Goal: Task Accomplishment & Management: Complete application form

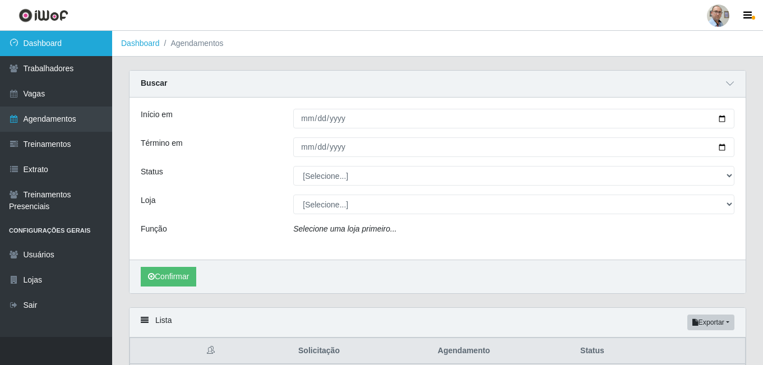
click at [26, 41] on link "Dashboard" at bounding box center [56, 43] width 112 height 25
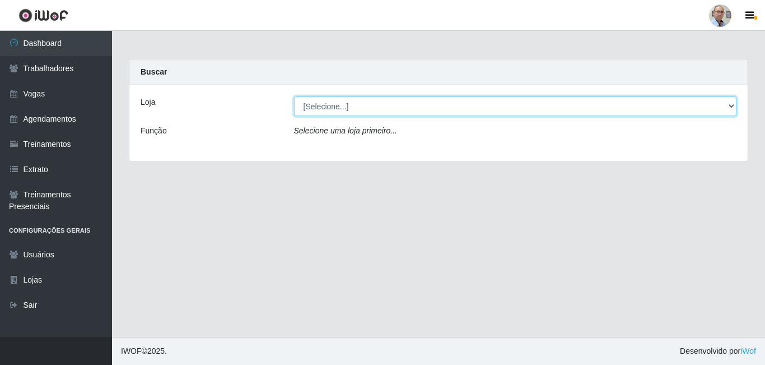
click at [437, 107] on select "[Selecione...] Mar Vermelho - Loja 04" at bounding box center [515, 106] width 443 height 20
select select "251"
click at [294, 96] on select "[Selecione...] Mar Vermelho - Loja 04" at bounding box center [515, 106] width 443 height 20
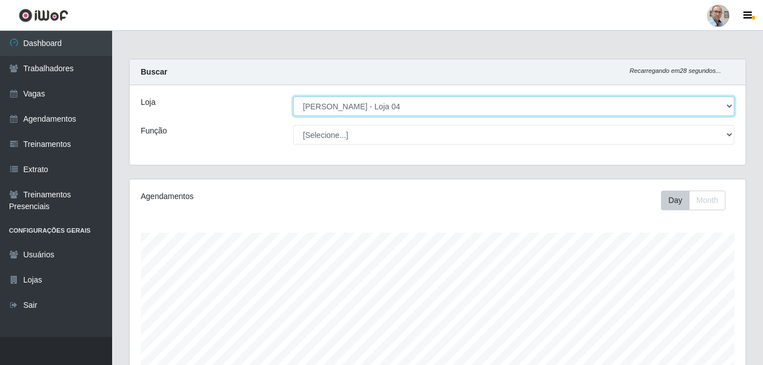
scroll to position [233, 616]
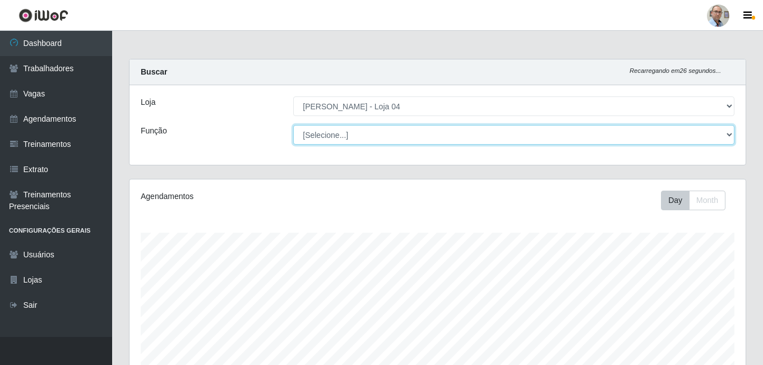
click at [397, 134] on select "[Selecione...] ASG ASG + ASG ++ Auxiliar de Depósito Auxiliar de Depósito + Aux…" at bounding box center [513, 135] width 441 height 20
select select "112"
click at [293, 125] on select "[Selecione...] ASG ASG + ASG ++ Auxiliar de Depósito Auxiliar de Depósito + Aux…" at bounding box center [513, 135] width 441 height 20
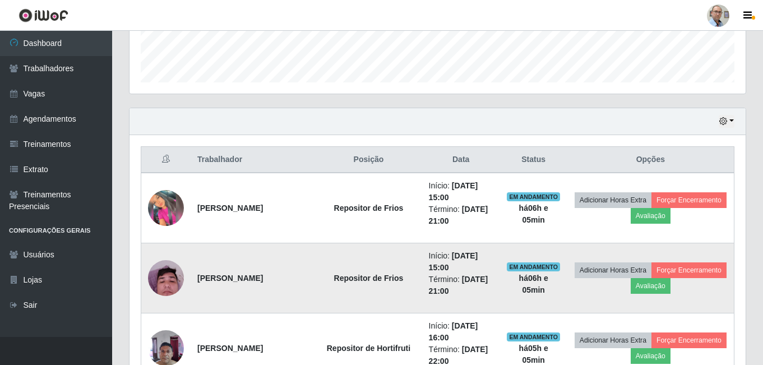
scroll to position [224, 0]
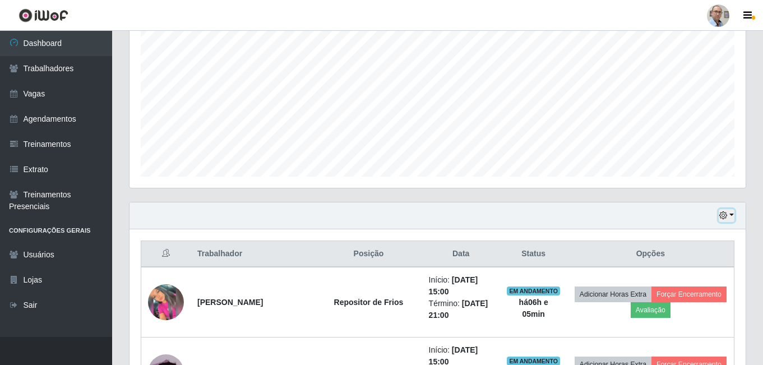
click at [731, 216] on button "button" at bounding box center [726, 215] width 16 height 13
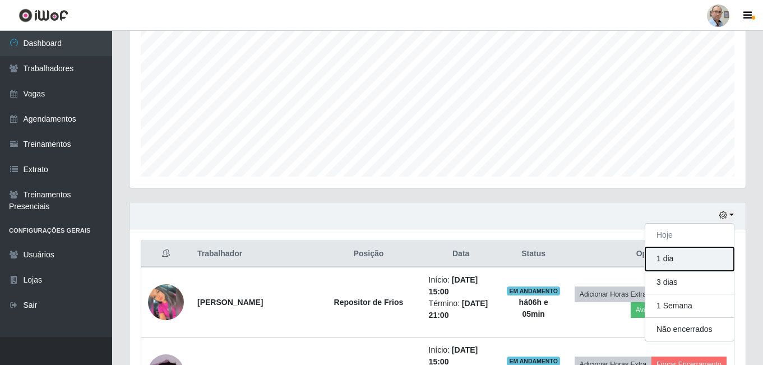
click at [672, 262] on button "1 dia" at bounding box center [689, 259] width 89 height 24
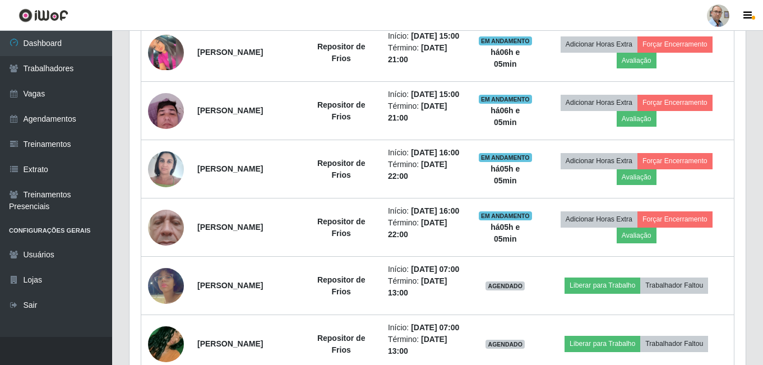
scroll to position [448, 0]
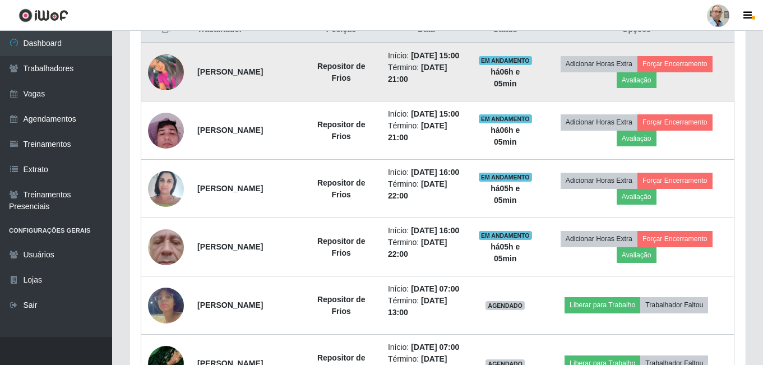
click at [168, 76] on img at bounding box center [166, 72] width 36 height 36
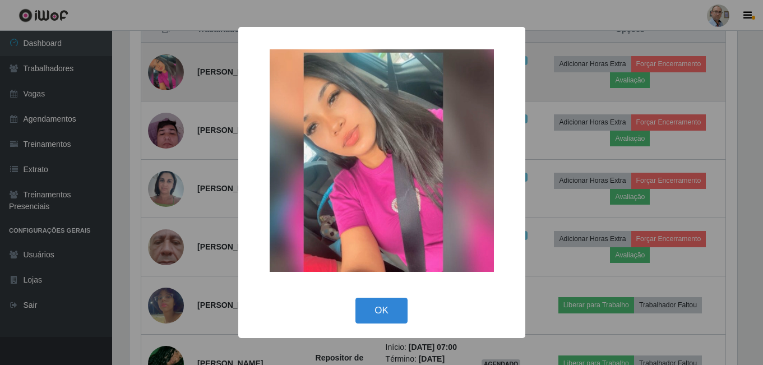
scroll to position [233, 610]
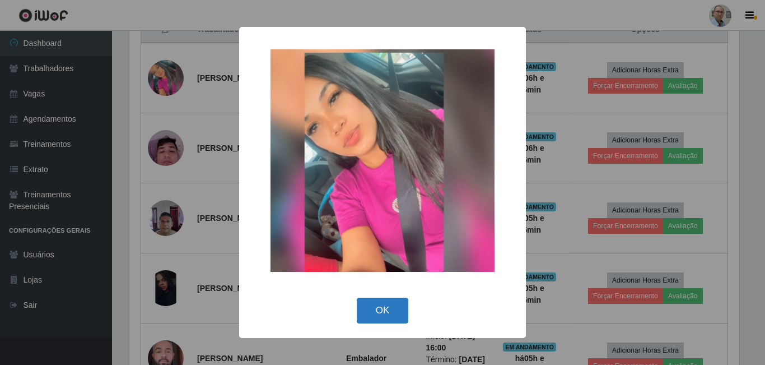
click at [402, 308] on button "OK" at bounding box center [383, 311] width 52 height 26
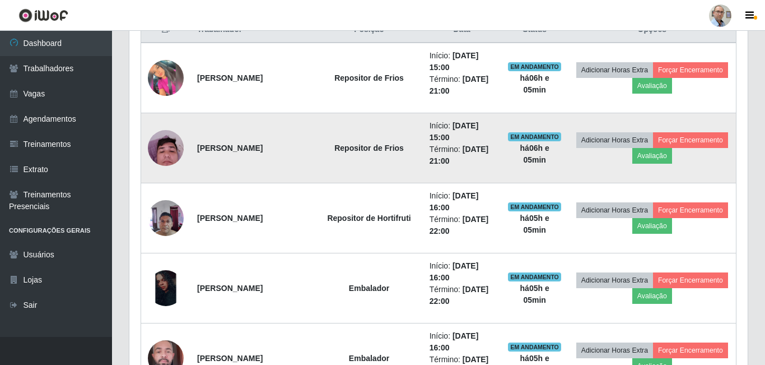
scroll to position [233, 616]
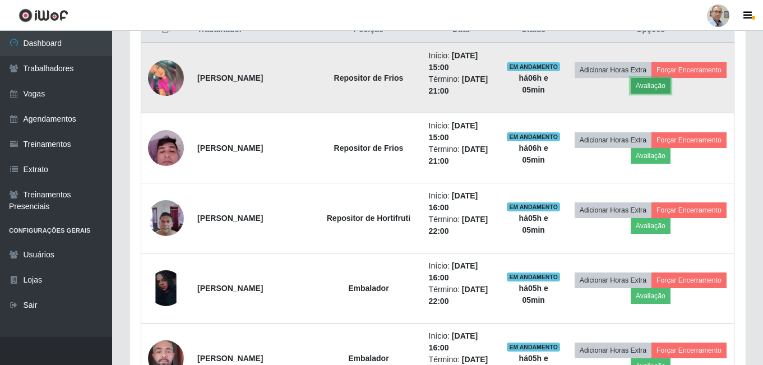
click at [670, 89] on button "Avaliação" at bounding box center [650, 86] width 40 height 16
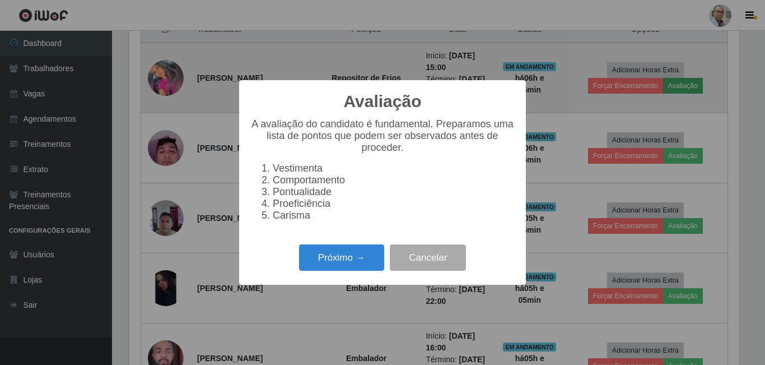
scroll to position [233, 610]
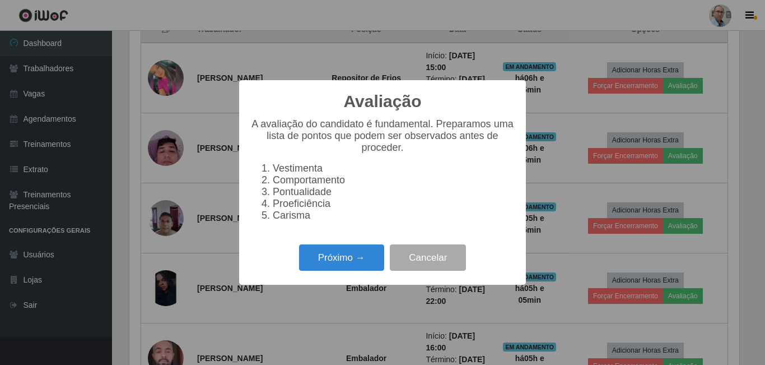
click at [351, 273] on div "Próximo → Cancelar" at bounding box center [382, 257] width 264 height 32
click at [333, 267] on button "Próximo →" at bounding box center [341, 257] width 85 height 26
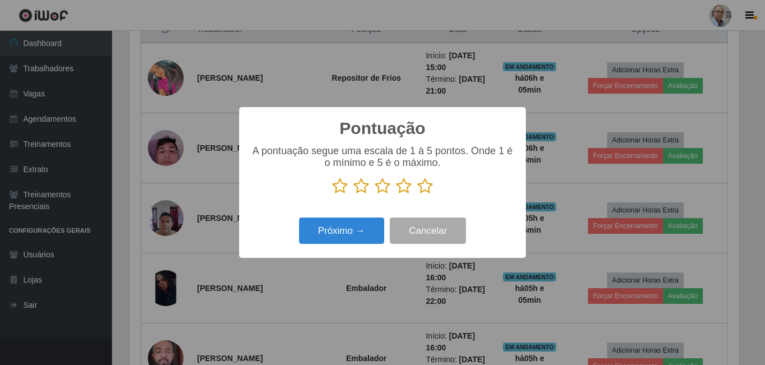
scroll to position [560041, 559663]
click at [364, 182] on icon at bounding box center [362, 186] width 16 height 17
click at [354, 194] on input "radio" at bounding box center [354, 194] width 0 height 0
click at [352, 234] on button "Próximo →" at bounding box center [341, 230] width 85 height 26
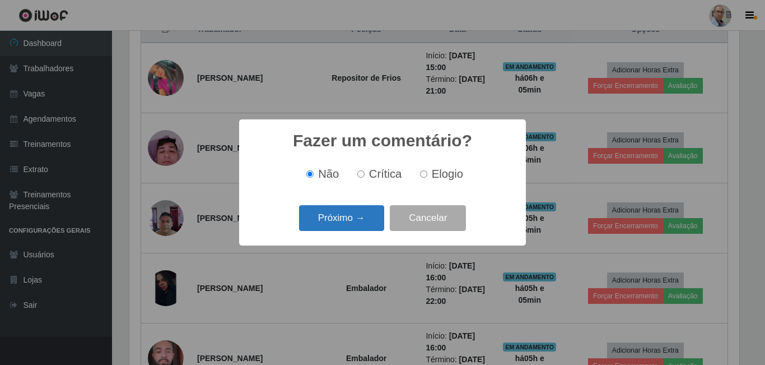
click at [362, 219] on button "Próximo →" at bounding box center [341, 218] width 85 height 26
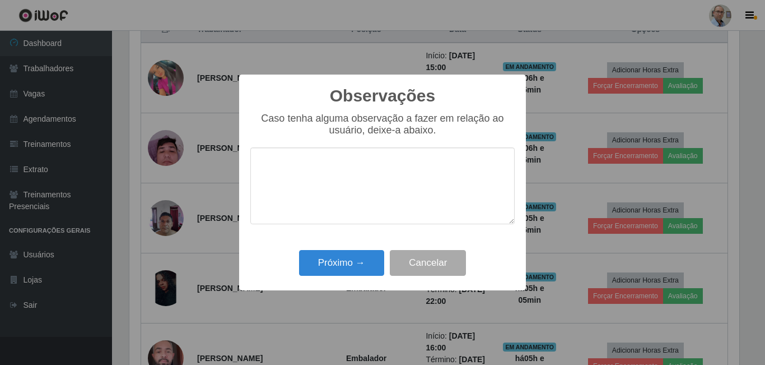
click at [314, 175] on textarea at bounding box center [382, 185] width 264 height 77
type textarea "muito lenta"
click at [331, 259] on button "Próximo →" at bounding box center [341, 263] width 85 height 26
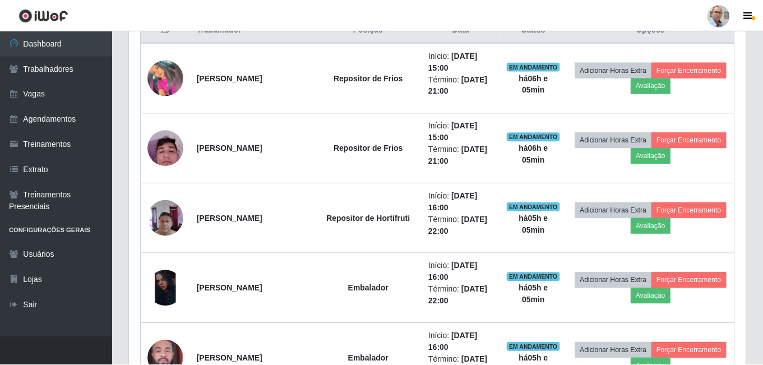
scroll to position [233, 616]
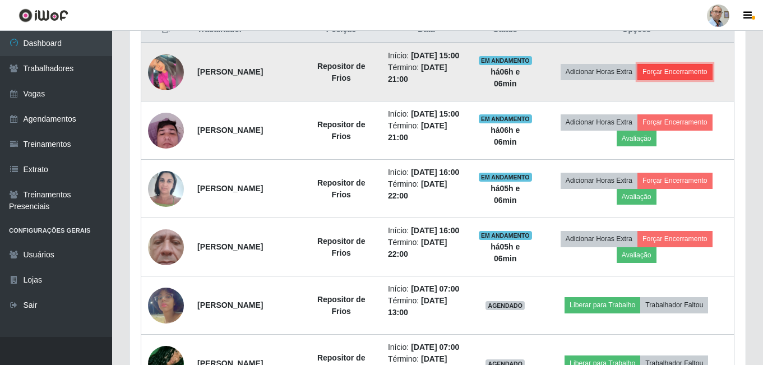
click at [694, 80] on button "Forçar Encerramento" at bounding box center [674, 72] width 75 height 16
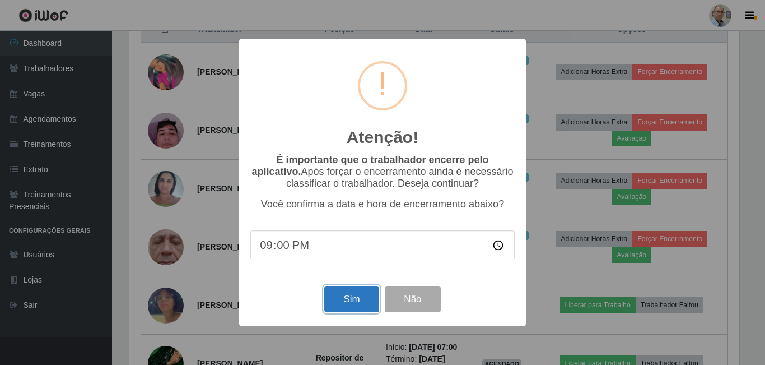
click at [351, 304] on button "Sim" at bounding box center [351, 299] width 54 height 26
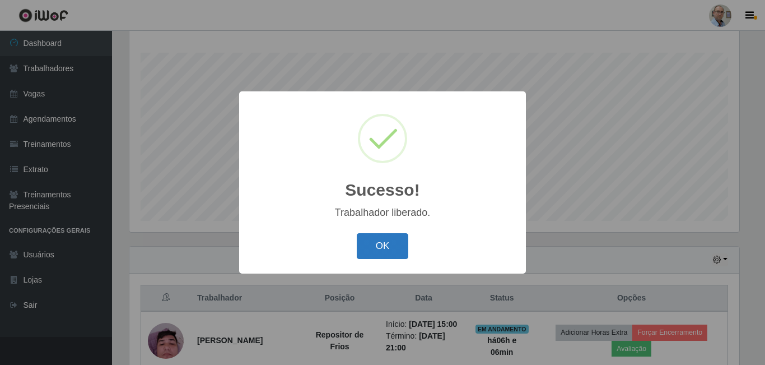
click at [397, 248] on button "OK" at bounding box center [383, 246] width 52 height 26
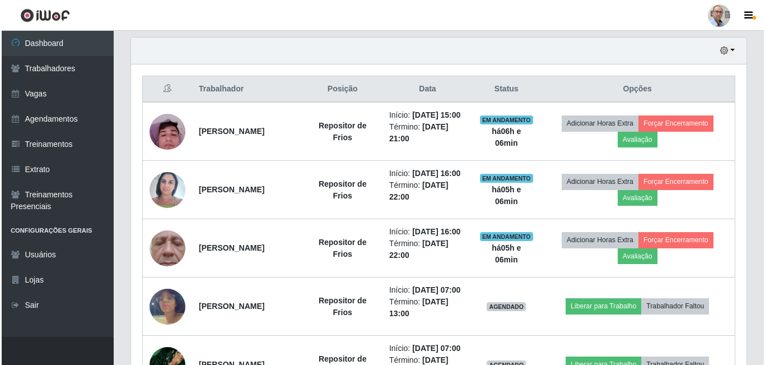
scroll to position [404, 0]
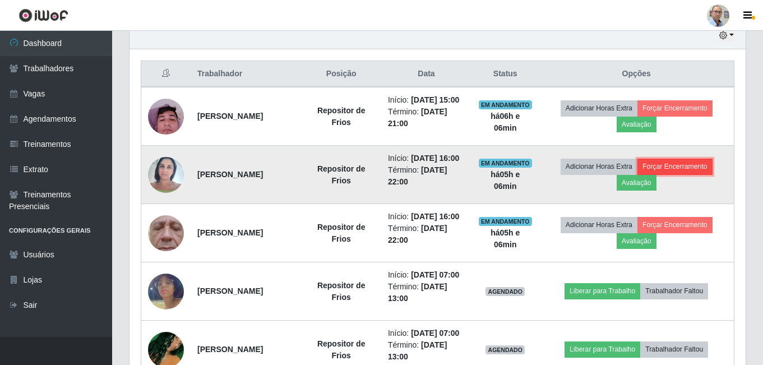
click at [678, 174] on button "Forçar Encerramento" at bounding box center [674, 167] width 75 height 16
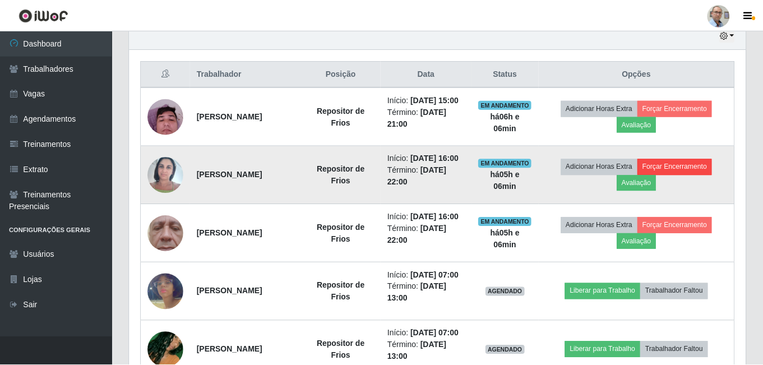
scroll to position [233, 610]
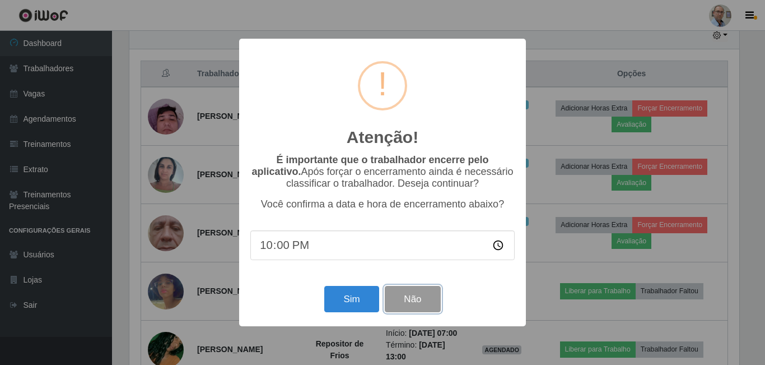
click at [419, 312] on button "Não" at bounding box center [412, 299] width 55 height 26
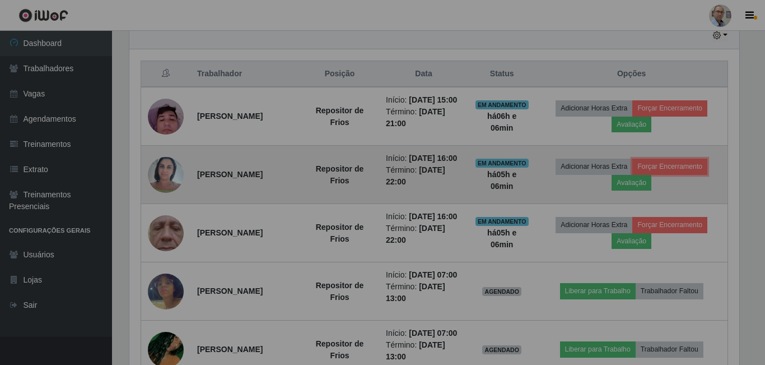
scroll to position [233, 616]
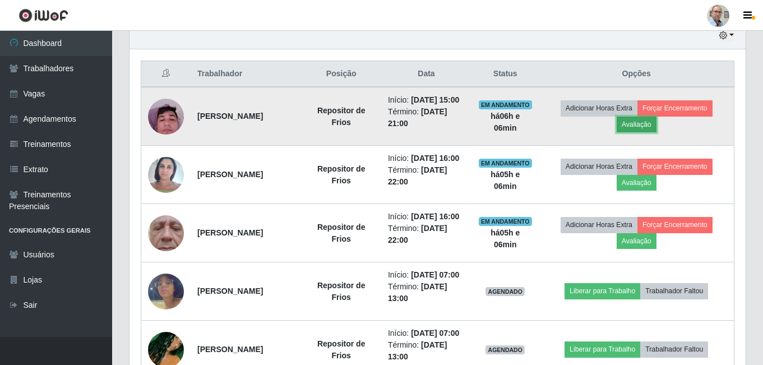
click at [654, 129] on button "Avaliação" at bounding box center [636, 125] width 40 height 16
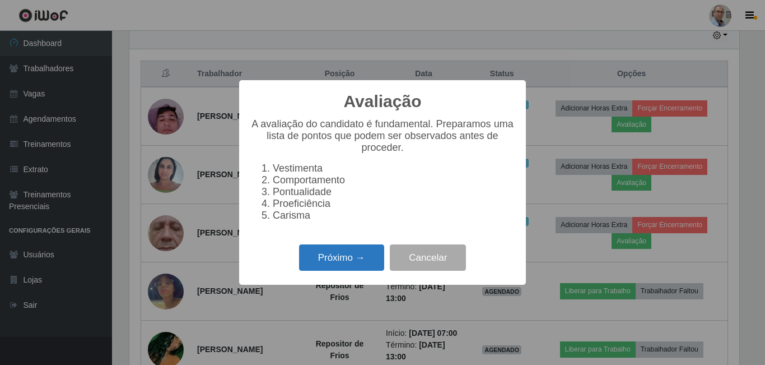
click at [362, 267] on button "Próximo →" at bounding box center [341, 257] width 85 height 26
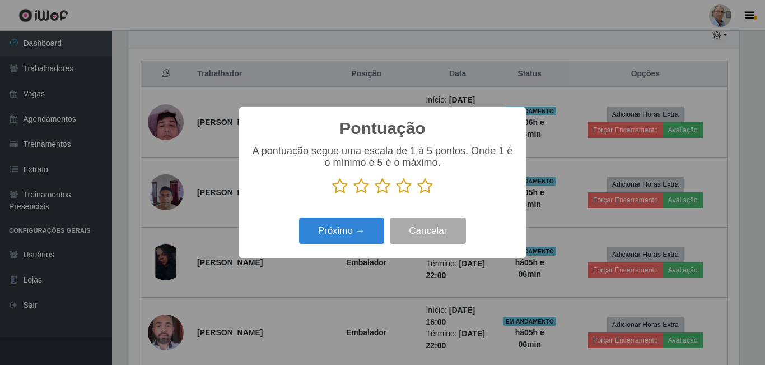
click at [426, 189] on icon at bounding box center [425, 186] width 16 height 17
click at [417, 194] on input "radio" at bounding box center [417, 194] width 0 height 0
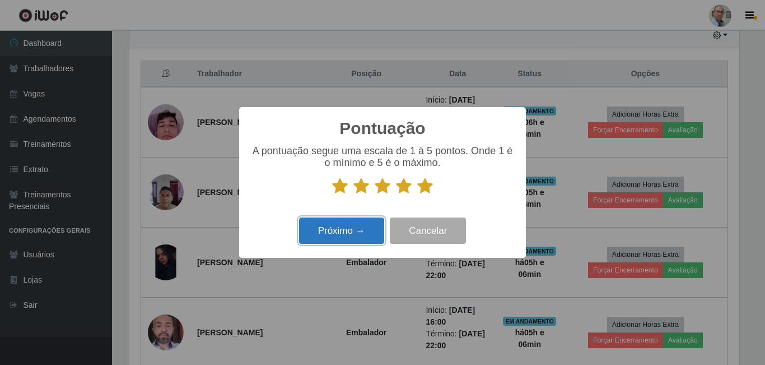
click at [350, 227] on button "Próximo →" at bounding box center [341, 230] width 85 height 26
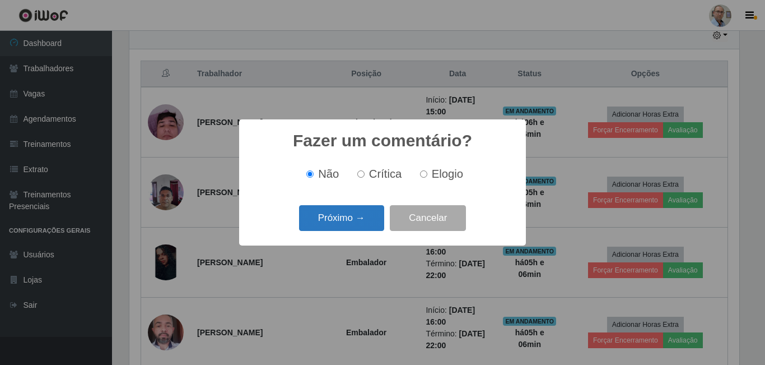
click at [350, 221] on button "Próximo →" at bounding box center [341, 218] width 85 height 26
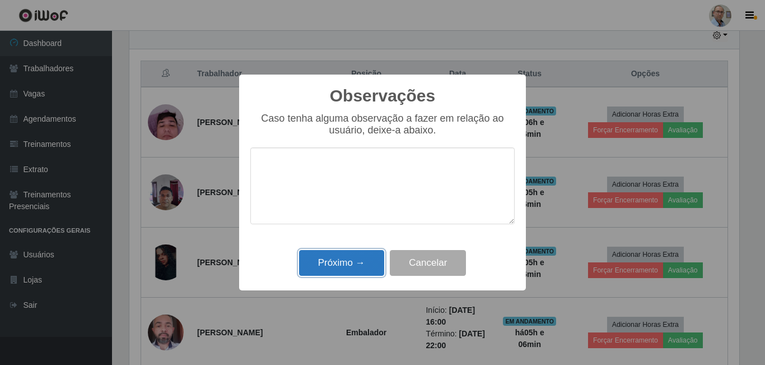
click at [351, 267] on button "Próximo →" at bounding box center [341, 263] width 85 height 26
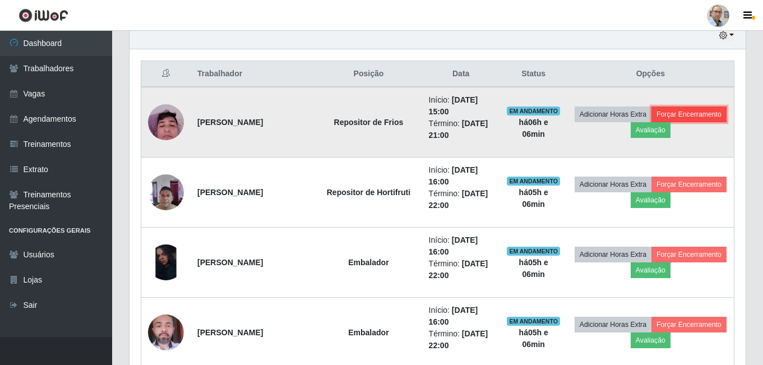
click at [658, 122] on button "Forçar Encerramento" at bounding box center [688, 114] width 75 height 16
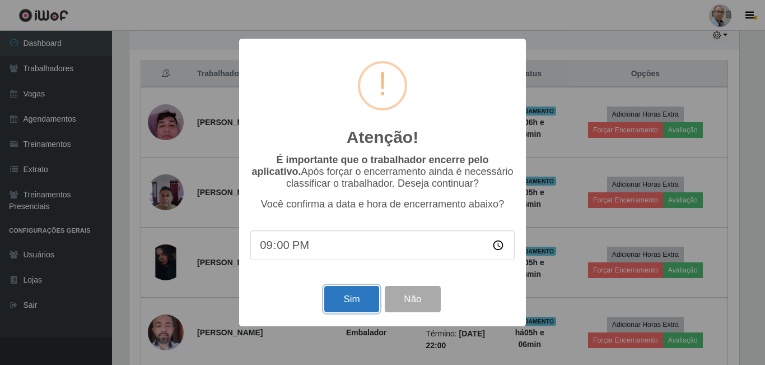
click at [351, 299] on button "Sim" at bounding box center [351, 299] width 54 height 26
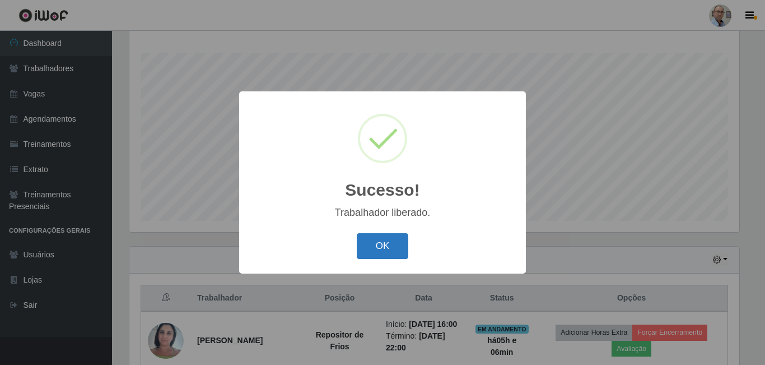
click at [377, 252] on button "OK" at bounding box center [383, 246] width 52 height 26
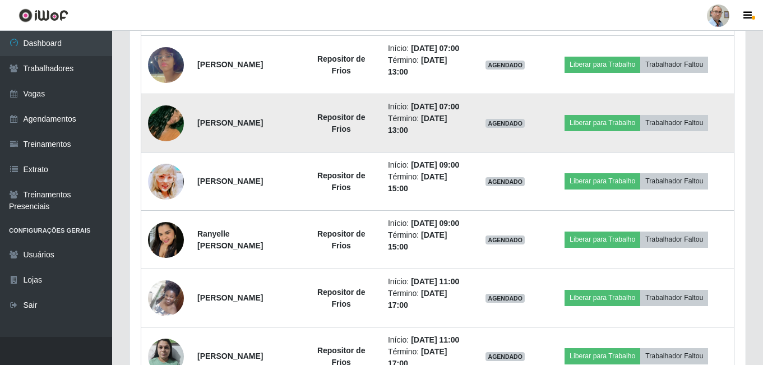
click at [164, 155] on img at bounding box center [166, 123] width 36 height 64
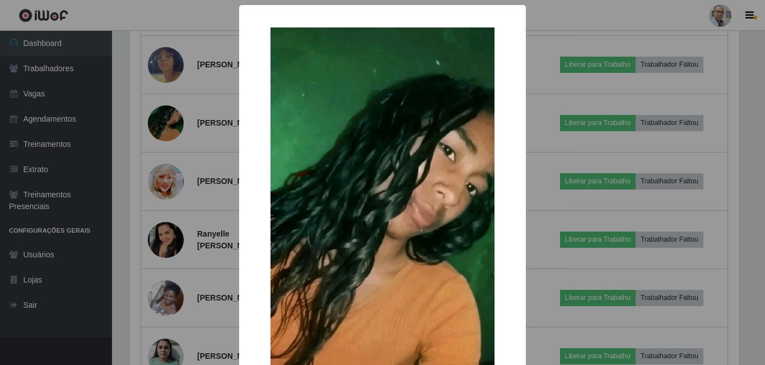
click at [217, 198] on div "× OK Cancel" at bounding box center [382, 182] width 765 height 365
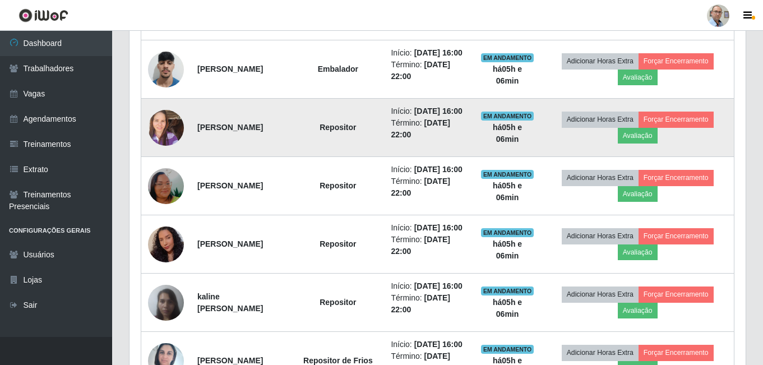
click at [176, 151] on img at bounding box center [166, 128] width 36 height 48
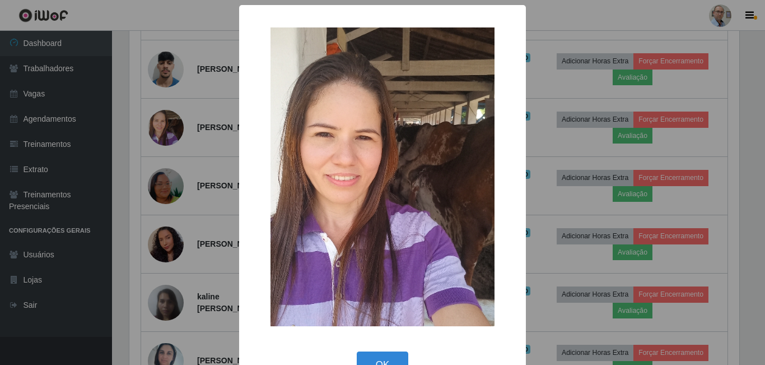
click at [198, 200] on div "× OK Cancel" at bounding box center [382, 182] width 765 height 365
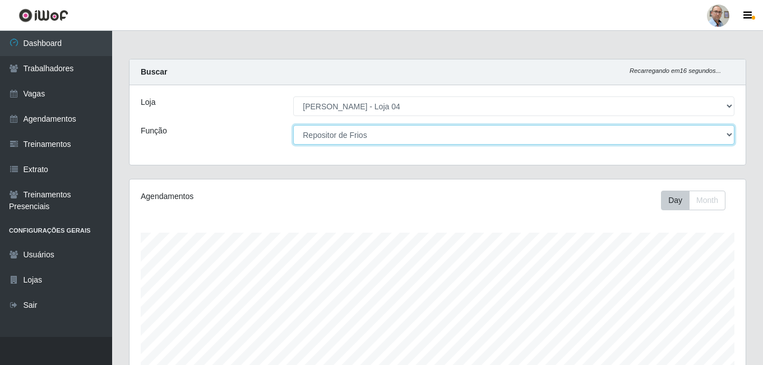
click at [526, 140] on select "[Selecione...] ASG ASG + ASG ++ Auxiliar de Depósito Auxiliar de Depósito + Aux…" at bounding box center [513, 135] width 441 height 20
click at [452, 140] on select "[Selecione...] ASG ASG + ASG ++ Auxiliar de Depósito Auxiliar de Depósito + Aux…" at bounding box center [513, 135] width 441 height 20
click at [727, 133] on select "[Selecione...] ASG ASG + ASG ++ Auxiliar de Depósito Auxiliar de Depósito + Aux…" at bounding box center [513, 135] width 441 height 20
click at [293, 125] on select "[Selecione...] ASG ASG + ASG ++ Auxiliar de Depósito Auxiliar de Depósito + Aux…" at bounding box center [513, 135] width 441 height 20
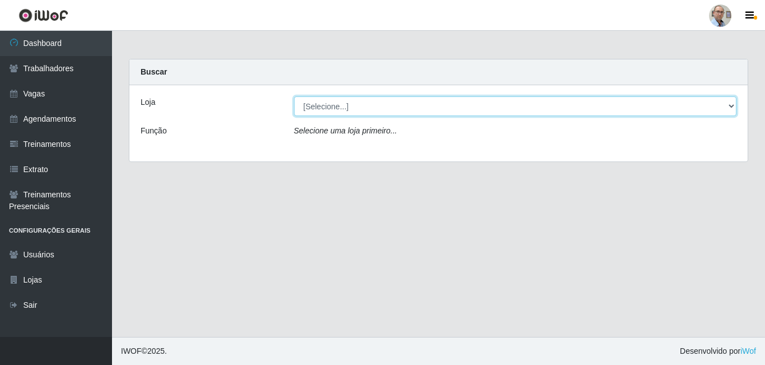
click at [399, 100] on select "[Selecione...] Mar Vermelho - Loja 04" at bounding box center [515, 106] width 443 height 20
select select "251"
click at [294, 96] on select "[Selecione...] Mar Vermelho - Loja 04" at bounding box center [515, 106] width 443 height 20
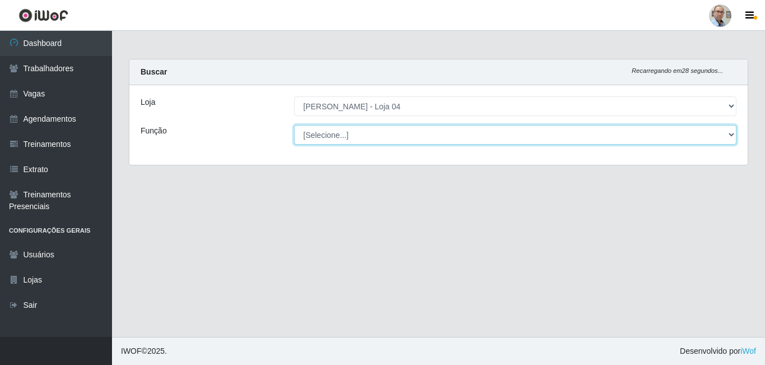
click at [399, 138] on select "[Selecione...] ASG ASG + ASG ++ Auxiliar de Depósito Auxiliar de Depósito + Aux…" at bounding box center [515, 135] width 443 height 20
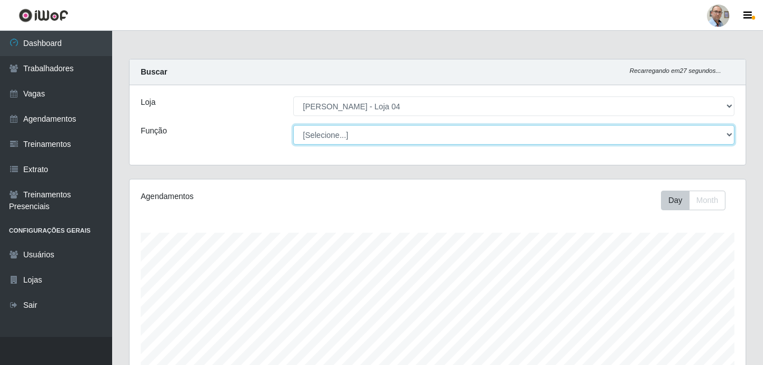
scroll to position [233, 616]
select select "112"
click at [293, 125] on select "[Selecione...] ASG ASG + ASG ++ Auxiliar de Depósito Auxiliar de Depósito + Aux…" at bounding box center [513, 135] width 441 height 20
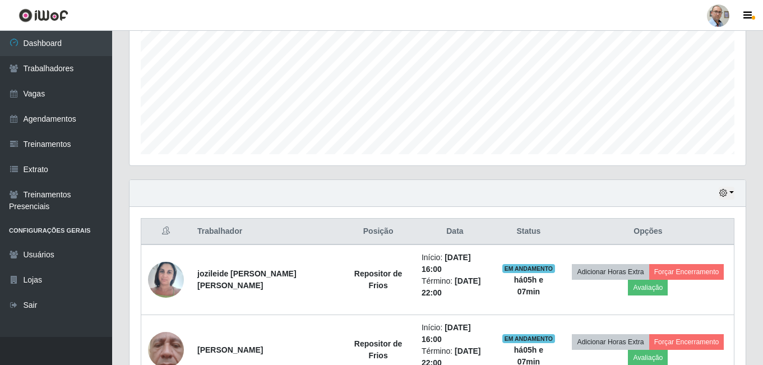
scroll to position [184, 0]
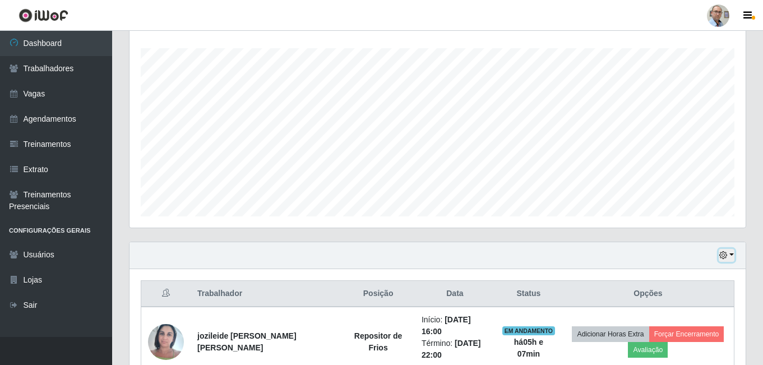
click at [731, 253] on button "button" at bounding box center [726, 255] width 16 height 13
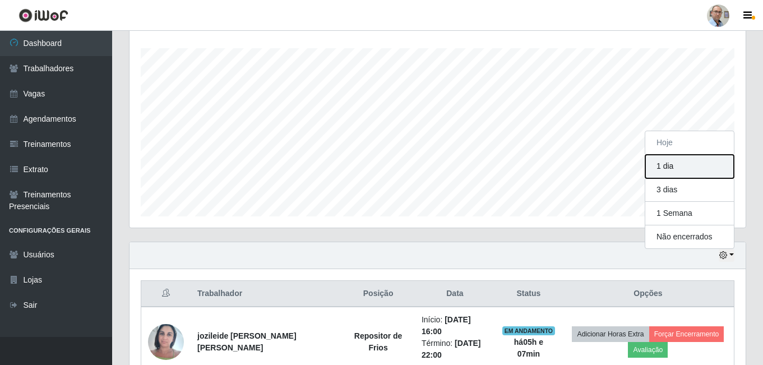
click at [671, 156] on button "1 dia" at bounding box center [689, 167] width 89 height 24
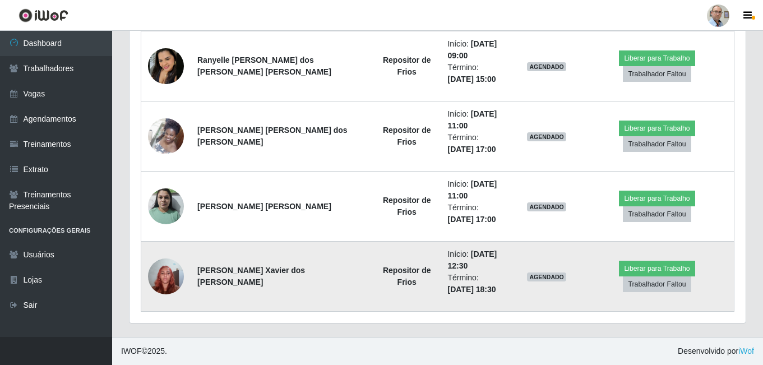
scroll to position [754, 0]
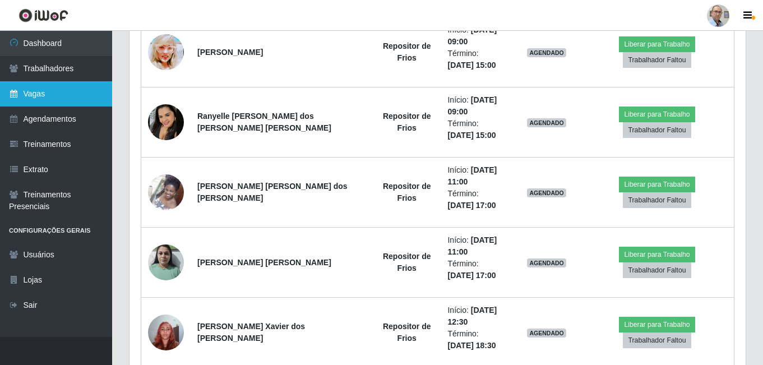
click at [54, 95] on link "Vagas" at bounding box center [56, 93] width 112 height 25
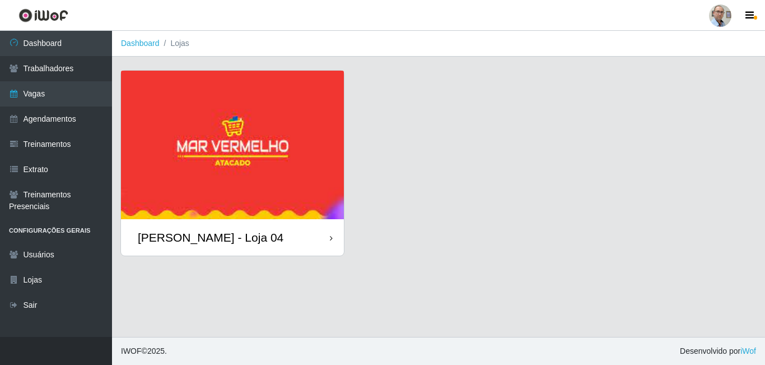
click at [298, 213] on img at bounding box center [232, 145] width 223 height 148
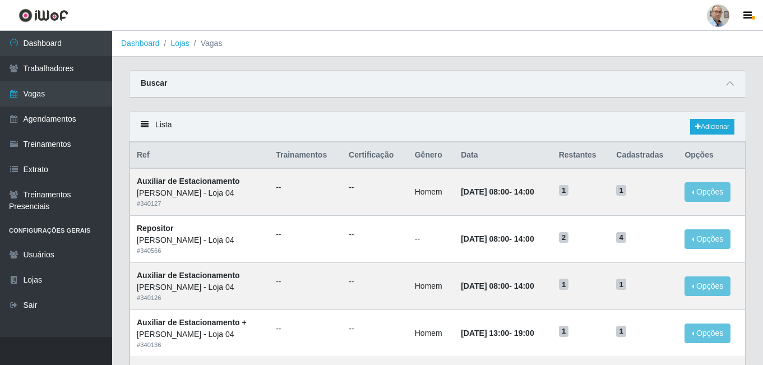
click at [145, 121] on div "Lista Adicionar" at bounding box center [437, 127] width 616 height 30
click at [730, 84] on icon at bounding box center [730, 84] width 8 height 8
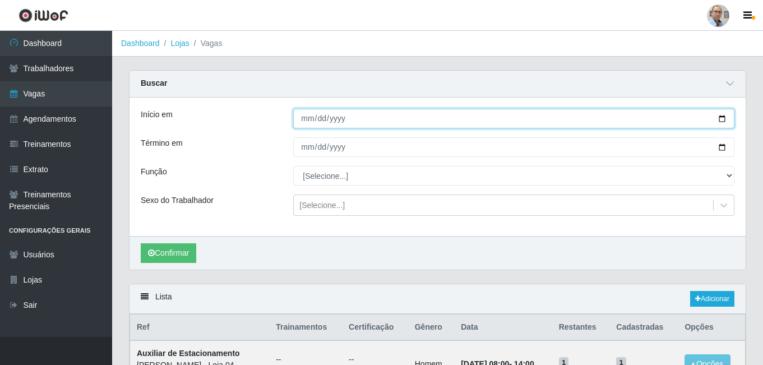
click at [379, 118] on input "Início em" at bounding box center [513, 119] width 441 height 20
click at [722, 120] on input "Início em" at bounding box center [513, 119] width 441 height 20
type input "2025-09-07"
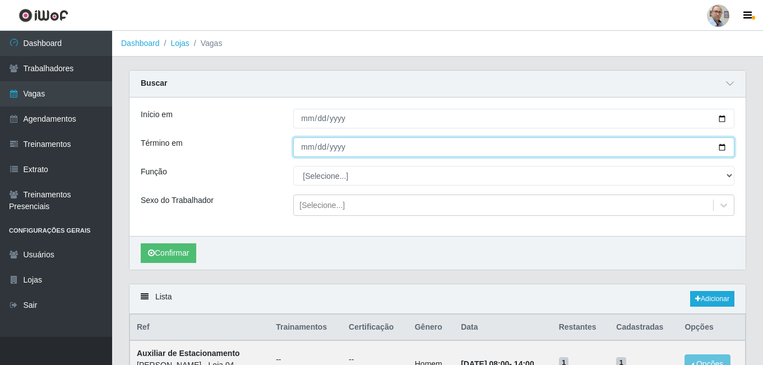
click at [722, 147] on input "Término em" at bounding box center [513, 147] width 441 height 20
type input "2025-09-07"
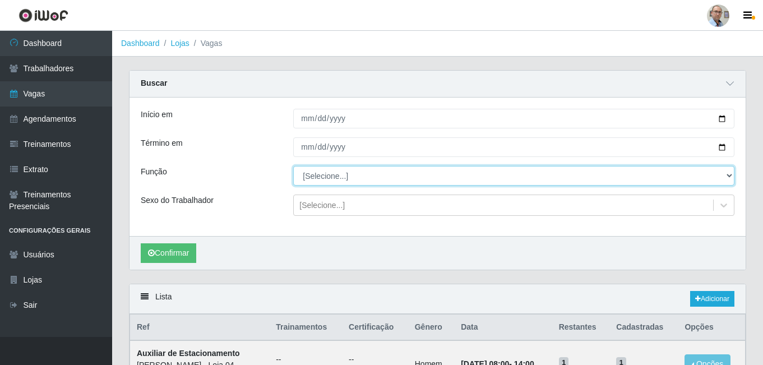
click at [428, 183] on select "[Selecione...] ASG ASG + ASG ++ Auxiliar de Depósito Auxiliar de Depósito + Aux…" at bounding box center [513, 176] width 441 height 20
select select "112"
click at [293, 166] on select "[Selecione...] ASG ASG + ASG ++ Auxiliar de Depósito Auxiliar de Depósito + Aux…" at bounding box center [513, 176] width 441 height 20
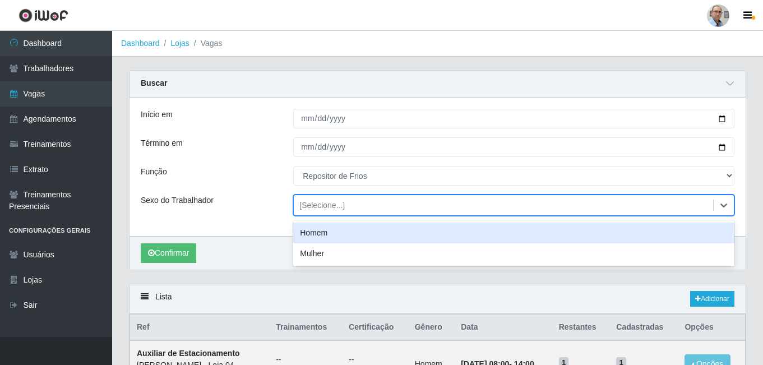
click at [365, 203] on div "[Selecione...]" at bounding box center [503, 205] width 419 height 18
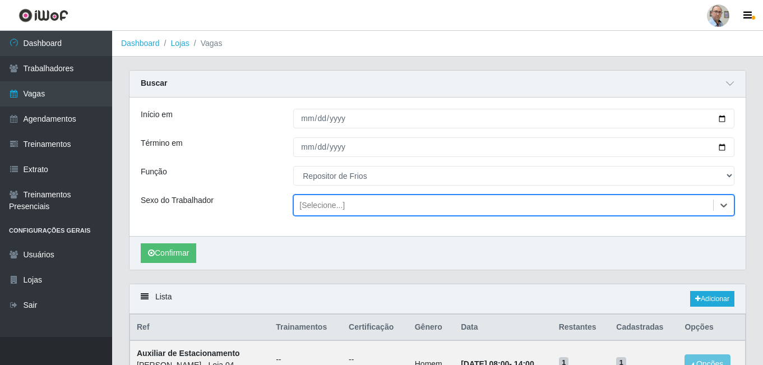
click at [365, 203] on div "[Selecione...]" at bounding box center [503, 205] width 419 height 18
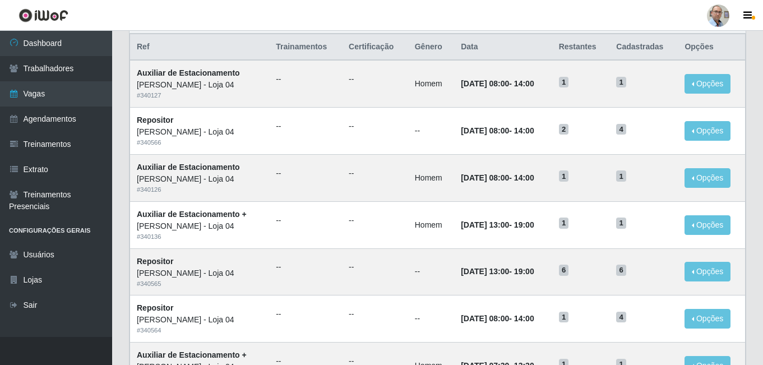
scroll to position [56, 0]
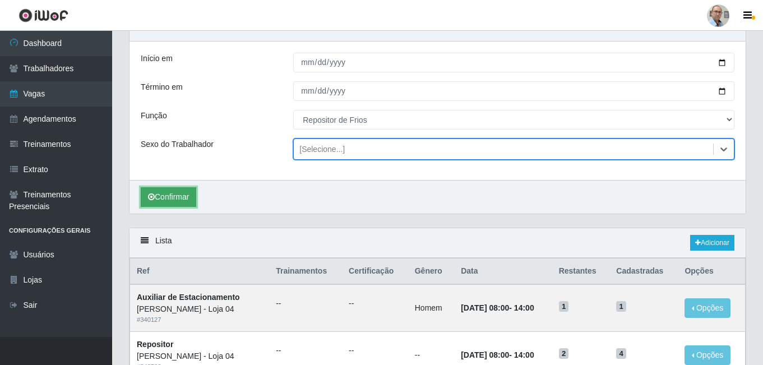
click at [175, 197] on button "Confirmar" at bounding box center [168, 197] width 55 height 20
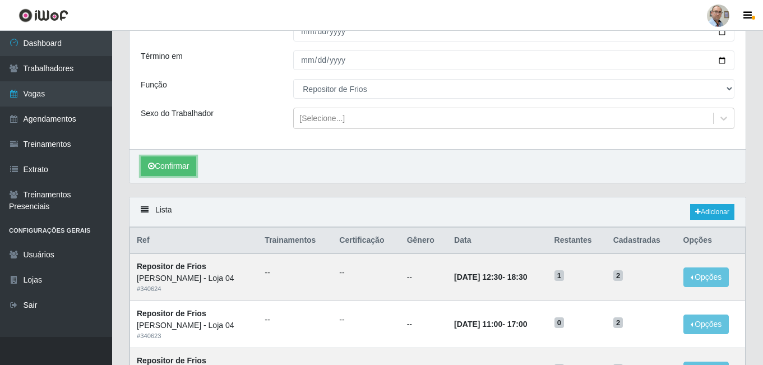
scroll to position [240, 0]
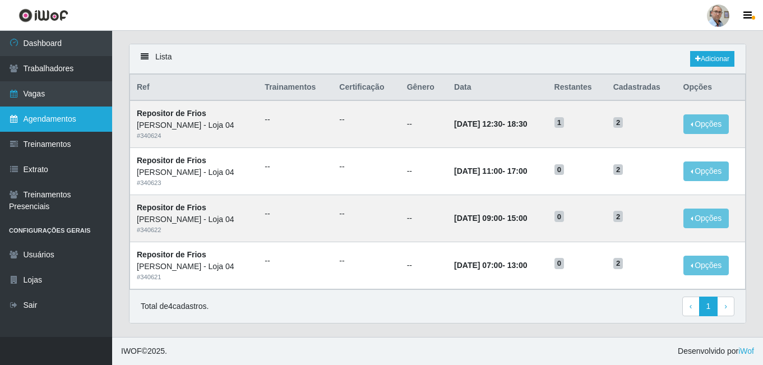
click at [62, 124] on link "Agendamentos" at bounding box center [56, 118] width 112 height 25
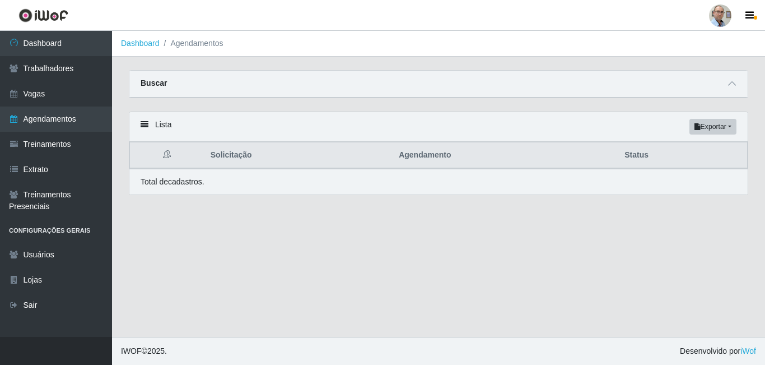
click at [277, 131] on div "Lista Exportar PDF Excel" at bounding box center [438, 127] width 619 height 30
click at [141, 124] on icon at bounding box center [145, 124] width 8 height 8
click at [147, 127] on icon at bounding box center [145, 124] width 8 height 8
click at [731, 87] on icon at bounding box center [732, 84] width 8 height 8
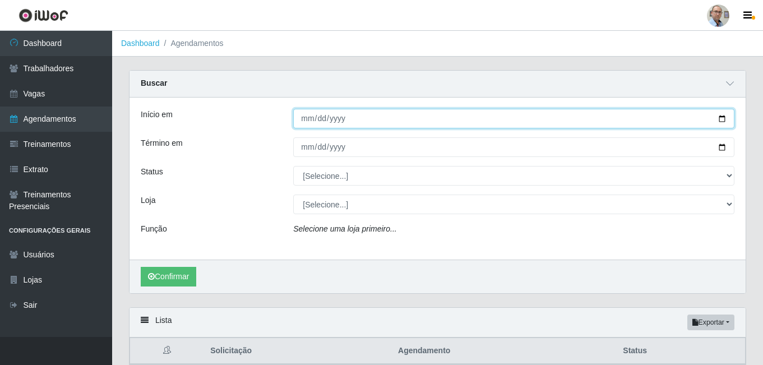
click at [726, 120] on input "Início em" at bounding box center [513, 119] width 441 height 20
type input "2025-09-07"
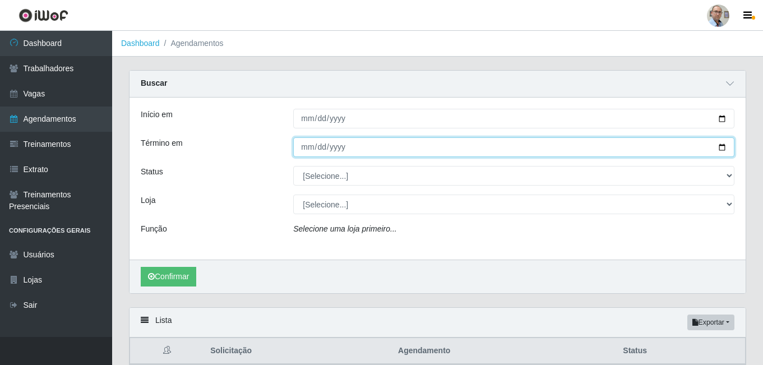
click at [727, 150] on input "Término em" at bounding box center [513, 147] width 441 height 20
click at [721, 147] on input "Término em" at bounding box center [513, 147] width 441 height 20
type input "2025-09-07"
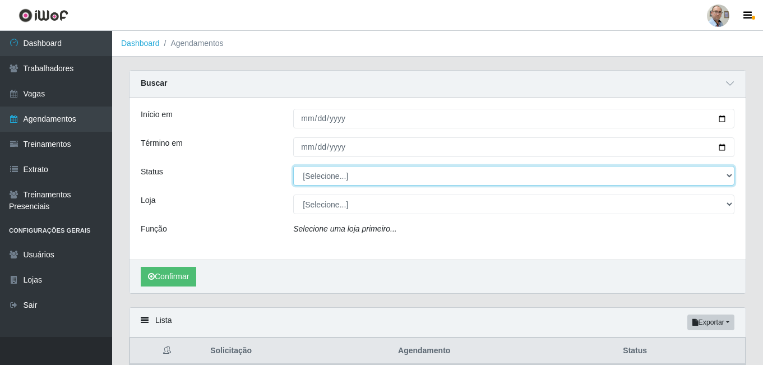
click at [705, 174] on select "[Selecione...] AGENDADO AGUARDANDO LIBERAR EM ANDAMENTO EM REVISÃO FINALIZADO C…" at bounding box center [513, 176] width 441 height 20
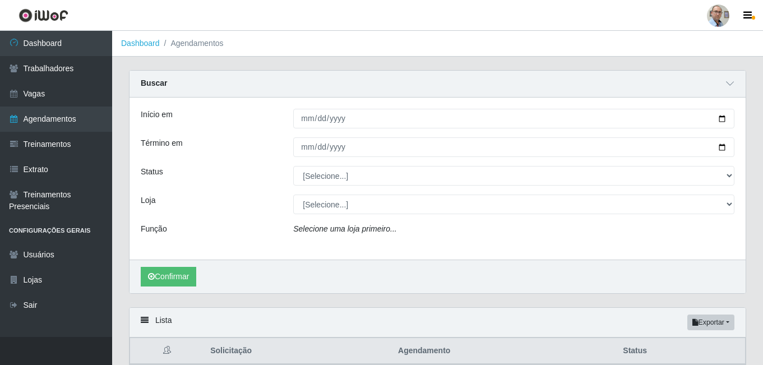
click at [263, 183] on div "Status" at bounding box center [208, 176] width 152 height 20
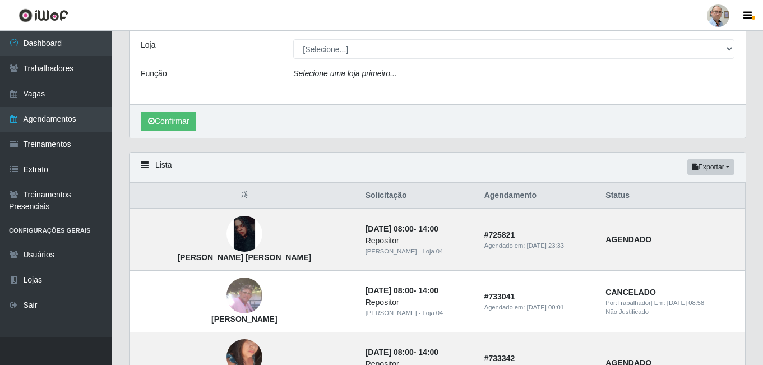
scroll to position [56, 0]
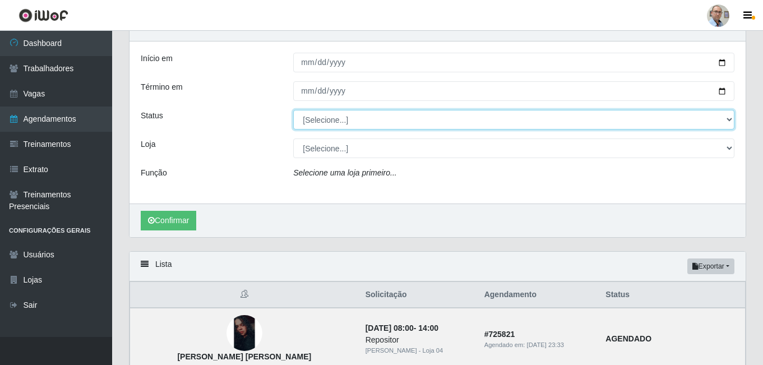
click at [724, 118] on select "[Selecione...] AGENDADO AGUARDANDO LIBERAR EM ANDAMENTO EM REVISÃO FINALIZADO C…" at bounding box center [513, 120] width 441 height 20
select select "CANCELADO"
click at [293, 110] on select "[Selecione...] AGENDADO AGUARDANDO LIBERAR EM ANDAMENTO EM REVISÃO FINALIZADO C…" at bounding box center [513, 120] width 441 height 20
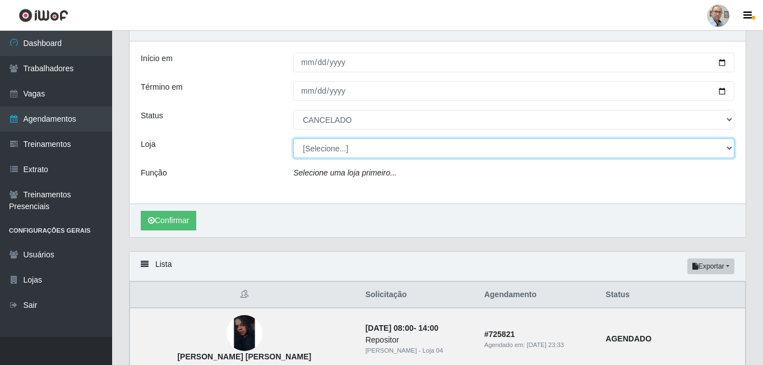
click at [450, 146] on select "[Selecione...] Mar Vermelho - Loja 04" at bounding box center [513, 148] width 441 height 20
select select "251"
click at [293, 139] on select "[Selecione...] Mar Vermelho - Loja 04" at bounding box center [513, 148] width 441 height 20
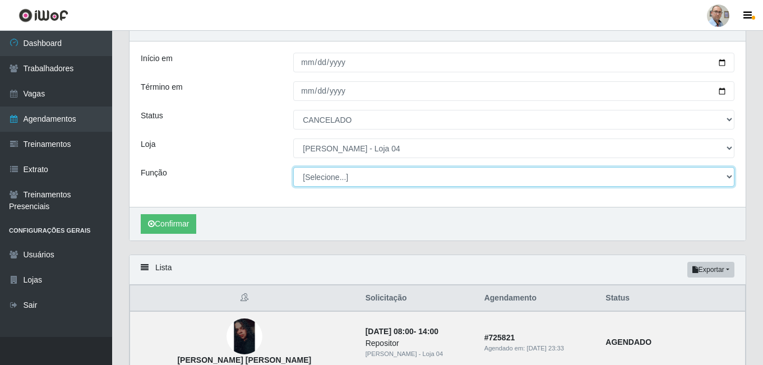
click at [393, 171] on select "[Selecione...] ASG ASG + ASG ++ Auxiliar de Depósito Auxiliar de Depósito + Aux…" at bounding box center [513, 177] width 441 height 20
select select "112"
click at [293, 168] on select "[Selecione...] ASG ASG + ASG ++ Auxiliar de Depósito Auxiliar de Depósito + Aux…" at bounding box center [513, 177] width 441 height 20
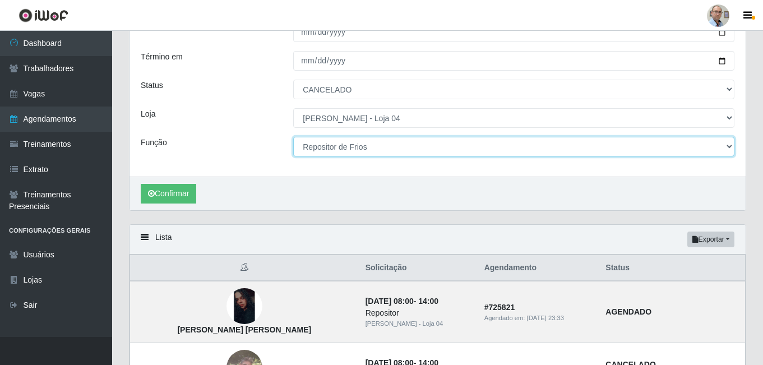
scroll to position [112, 0]
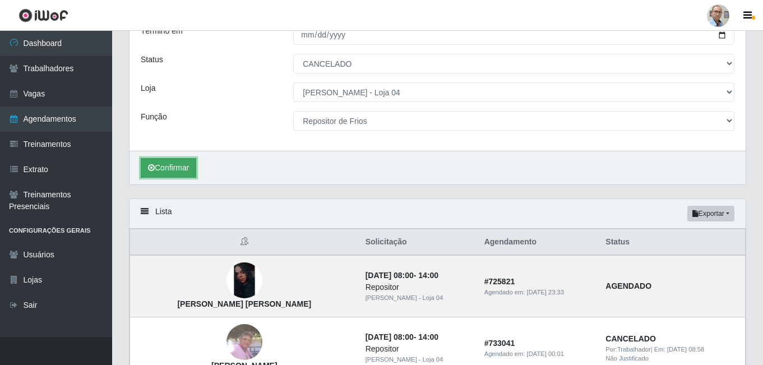
click at [168, 162] on button "Confirmar" at bounding box center [168, 168] width 55 height 20
